Goal: Find specific page/section: Find specific page/section

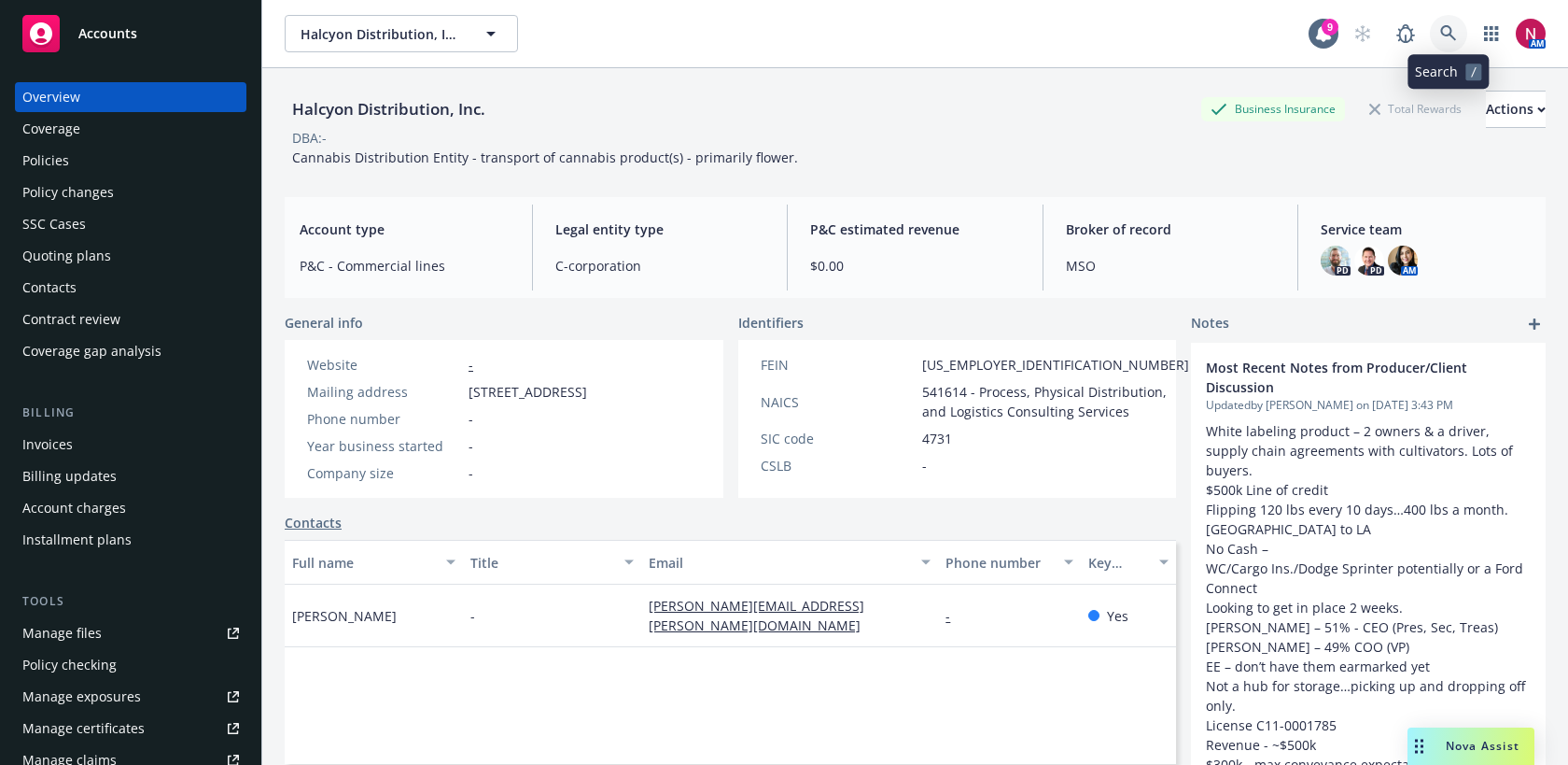
click at [1433, 21] on link at bounding box center [1448, 33] width 37 height 37
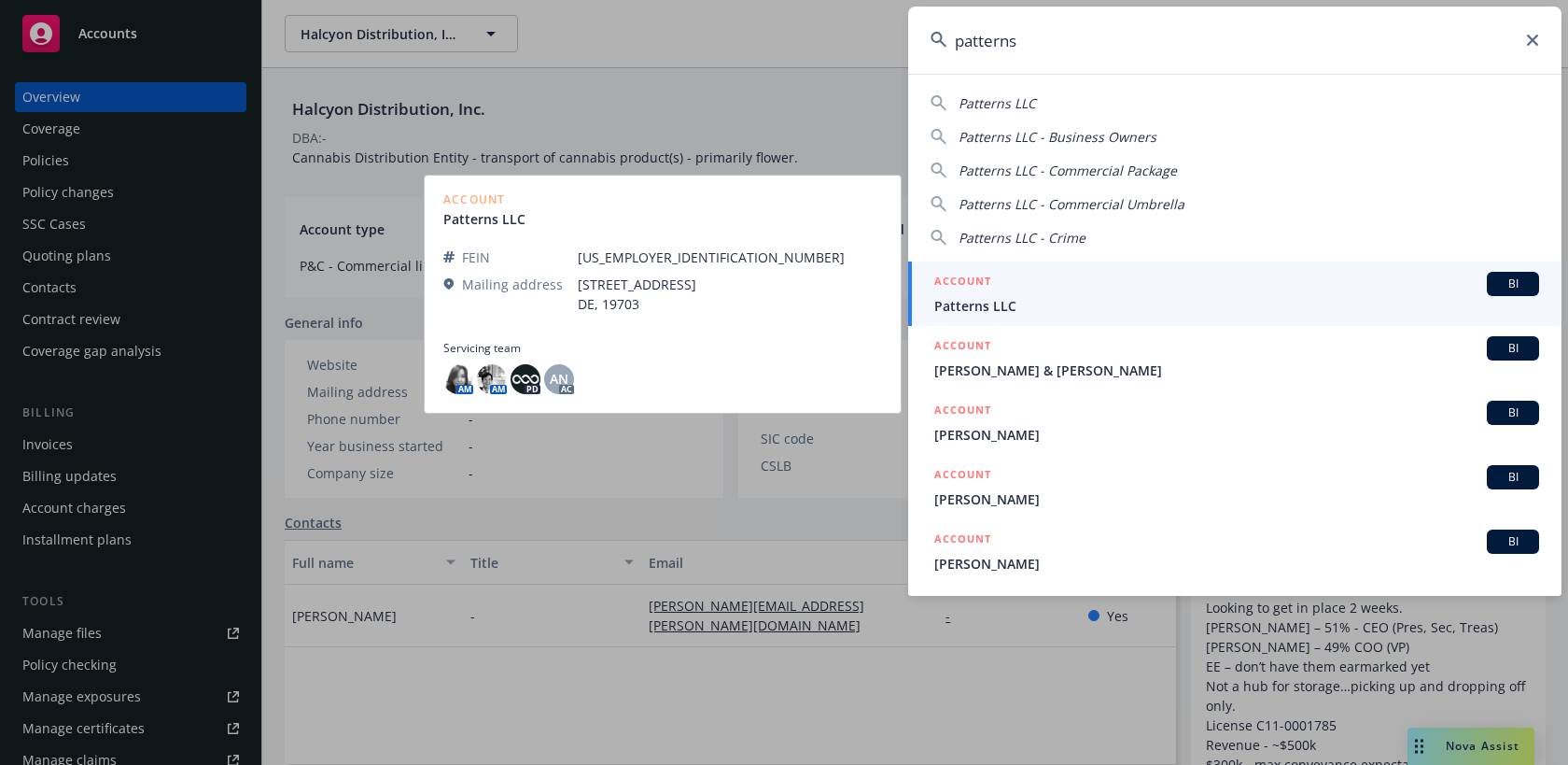
type input "patterns"
click at [1088, 303] on span "Patterns LLC" at bounding box center [1236, 306] width 605 height 20
